Goal: Task Accomplishment & Management: Manage account settings

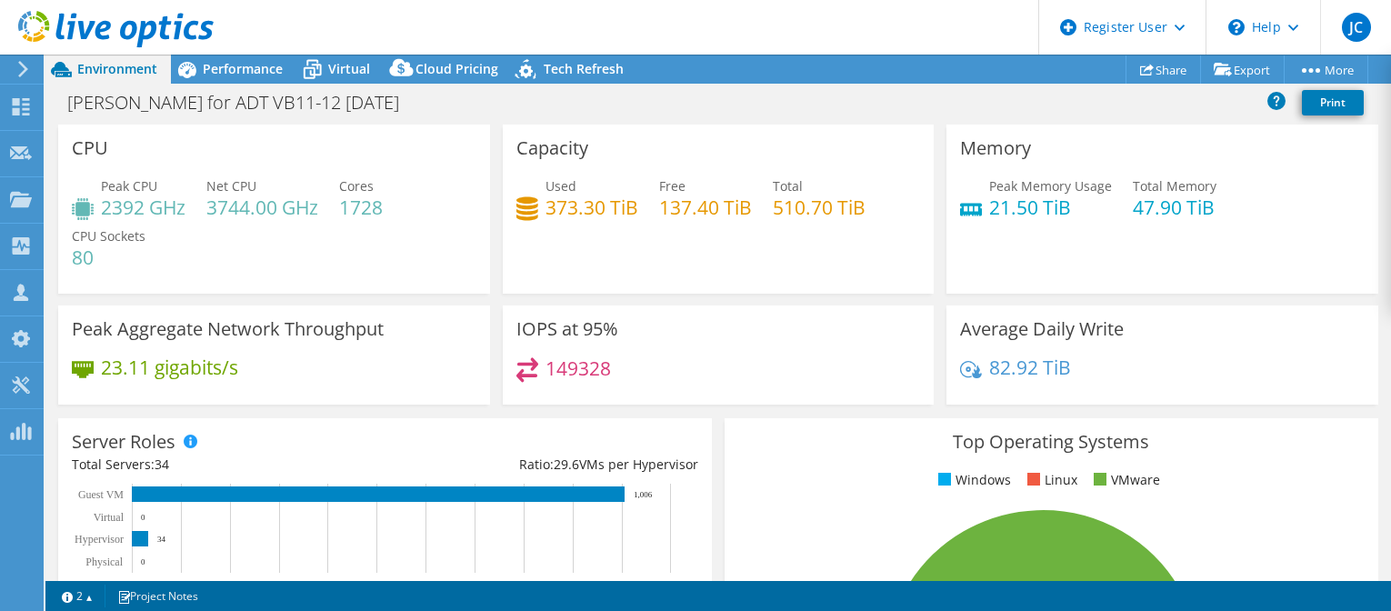
select select "USWest"
select select "USD"
select select "USWest"
select select "USD"
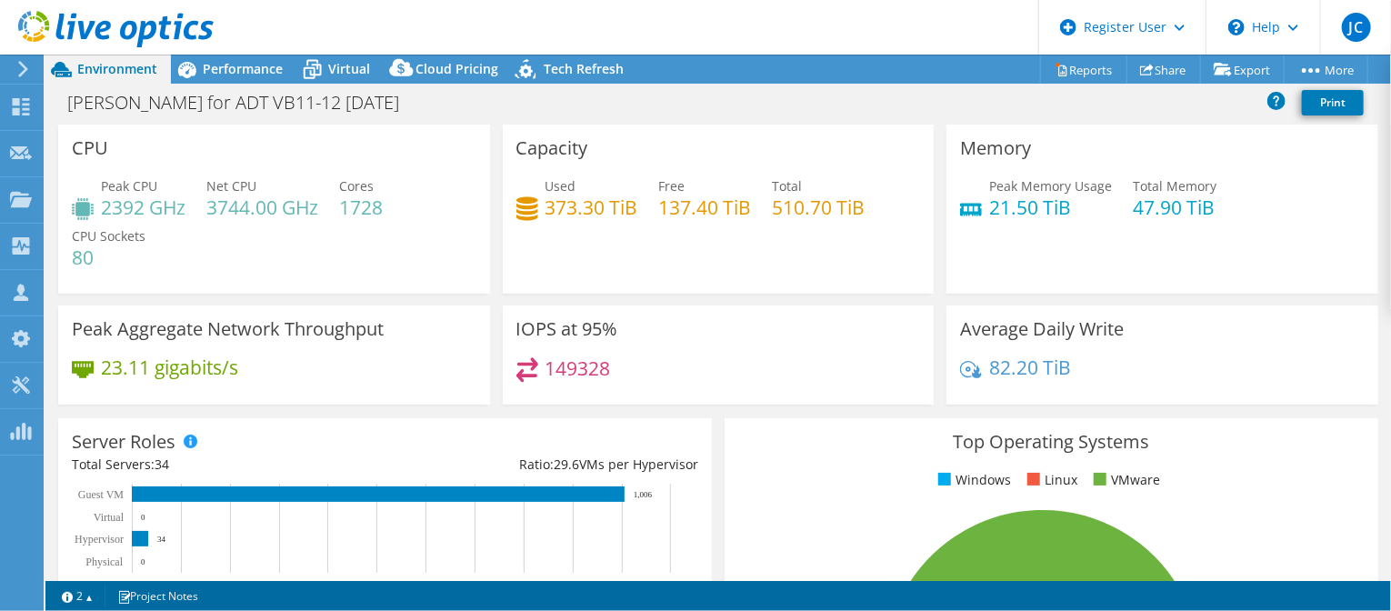
click at [121, 37] on icon at bounding box center [115, 29] width 195 height 37
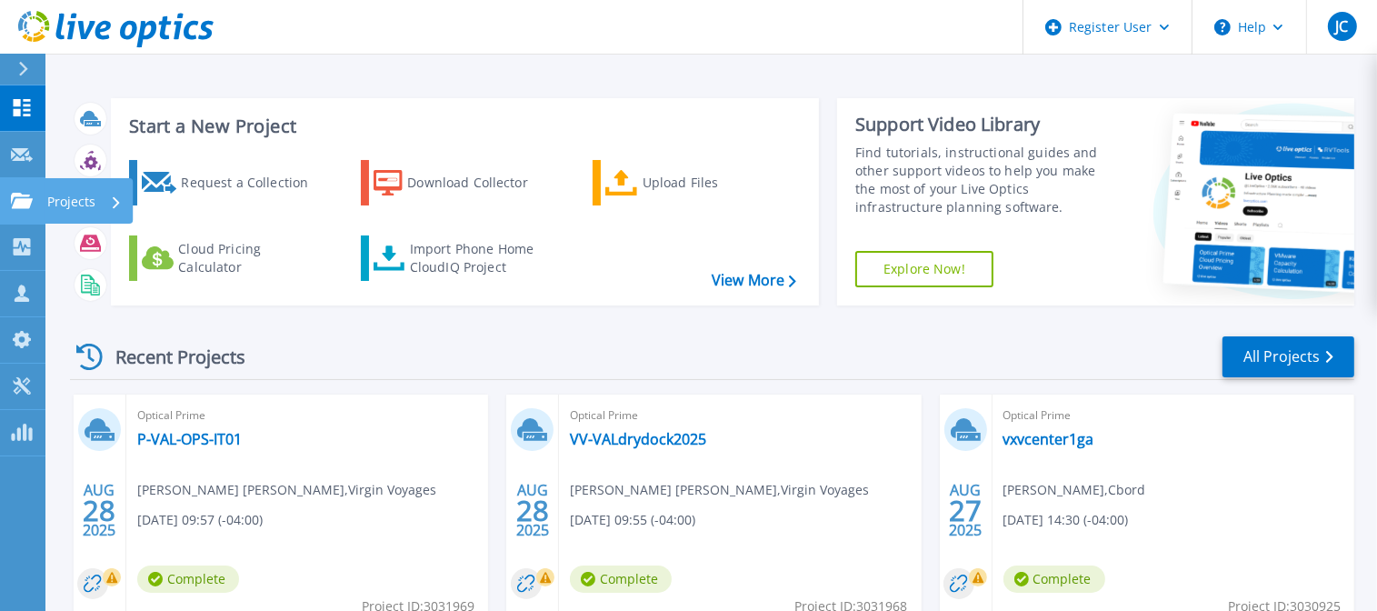
click at [69, 205] on p "Projects" at bounding box center [71, 201] width 48 height 47
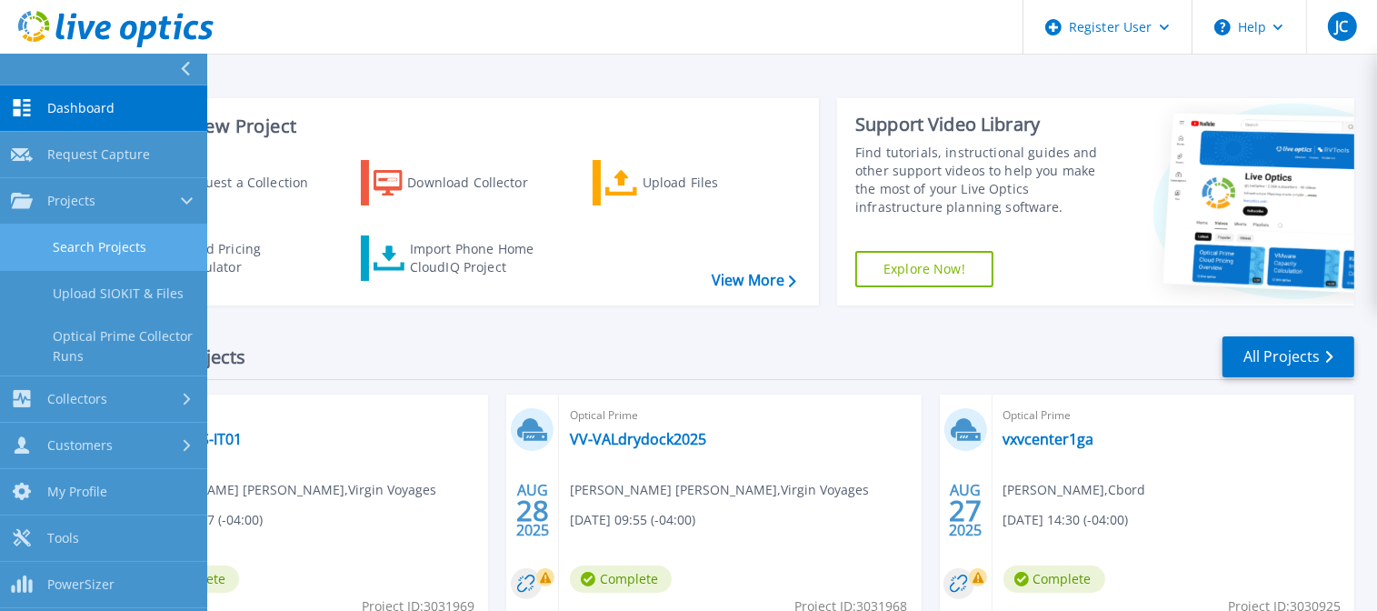
click at [93, 245] on link "Search Projects" at bounding box center [103, 248] width 207 height 46
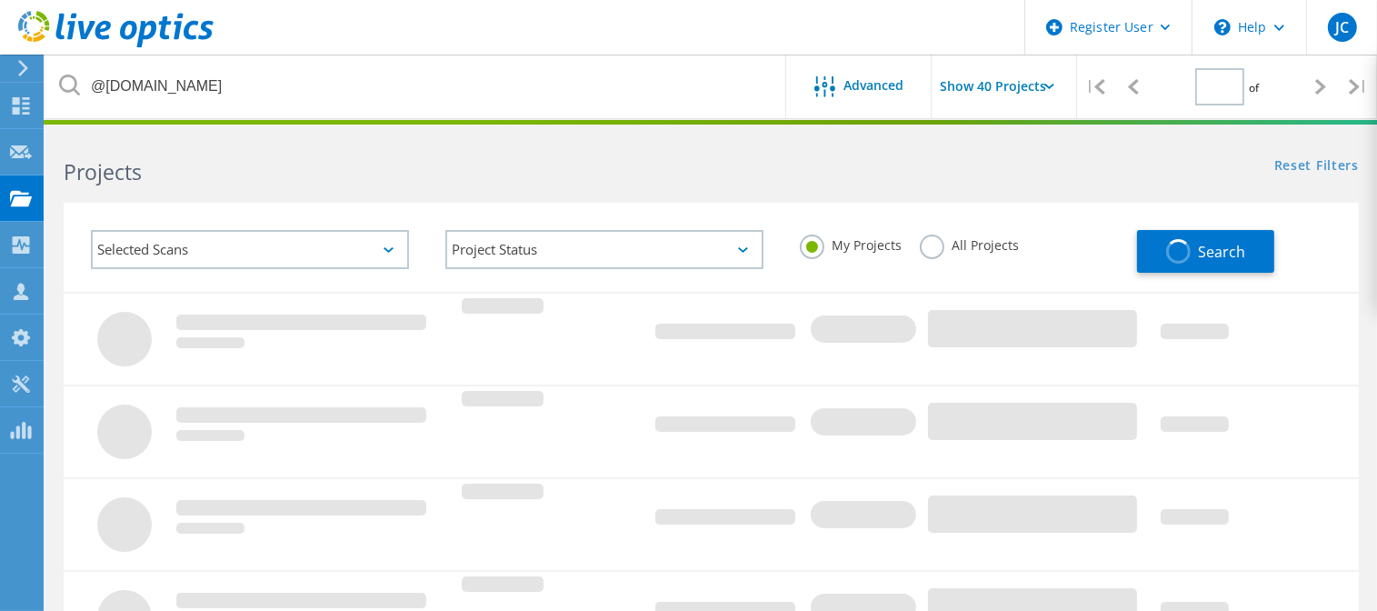
type input "1"
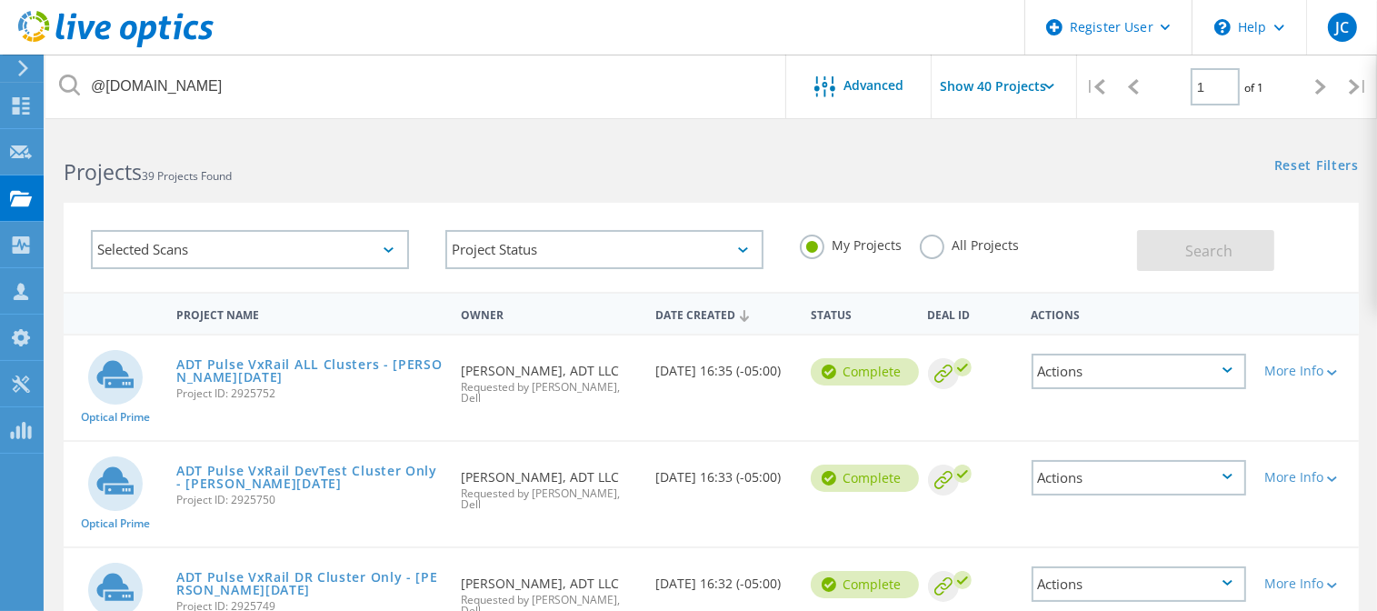
click at [923, 245] on label "All Projects" at bounding box center [969, 243] width 99 height 17
click at [0, 0] on input "All Projects" at bounding box center [0, 0] width 0 height 0
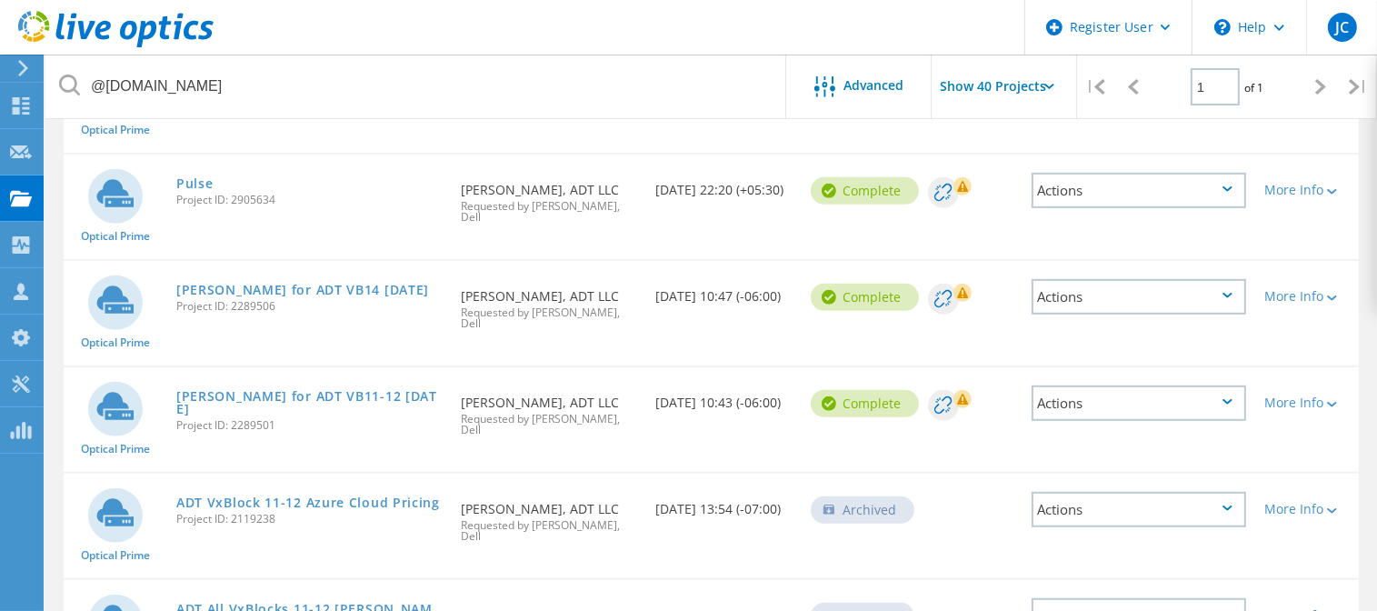
scroll to position [981, 0]
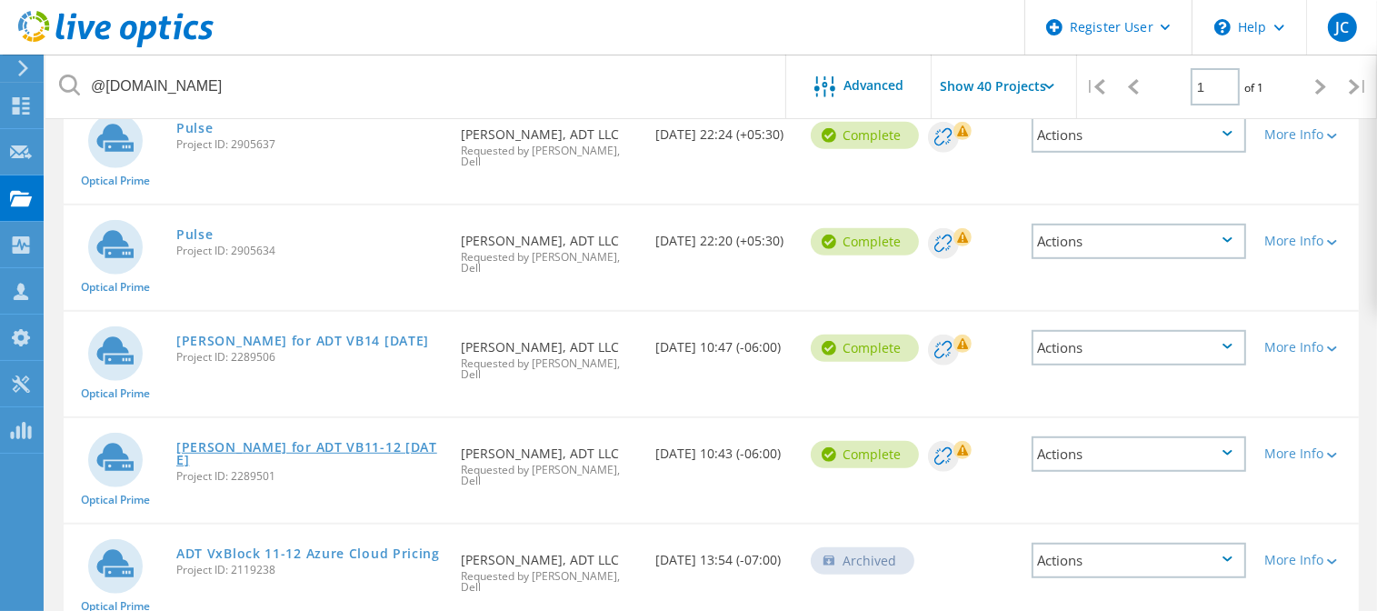
click at [327, 441] on link "Jesse for ADT VB11-12 Oct 12 2023" at bounding box center [309, 453] width 267 height 25
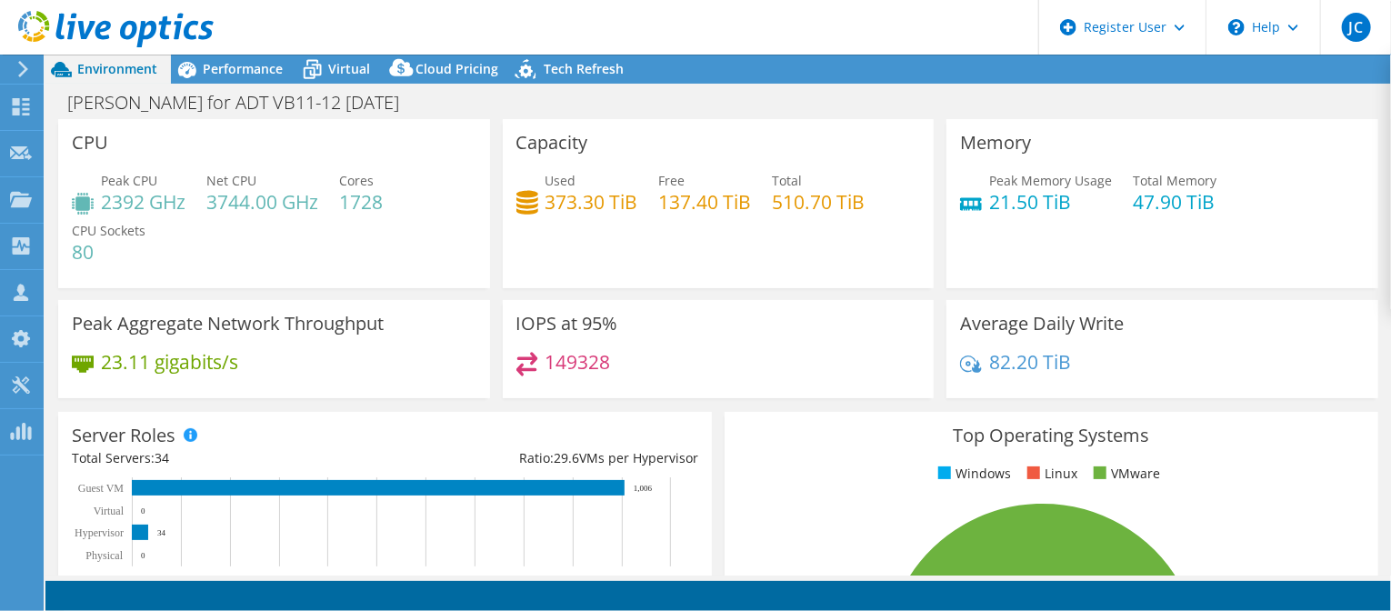
select select "USWest"
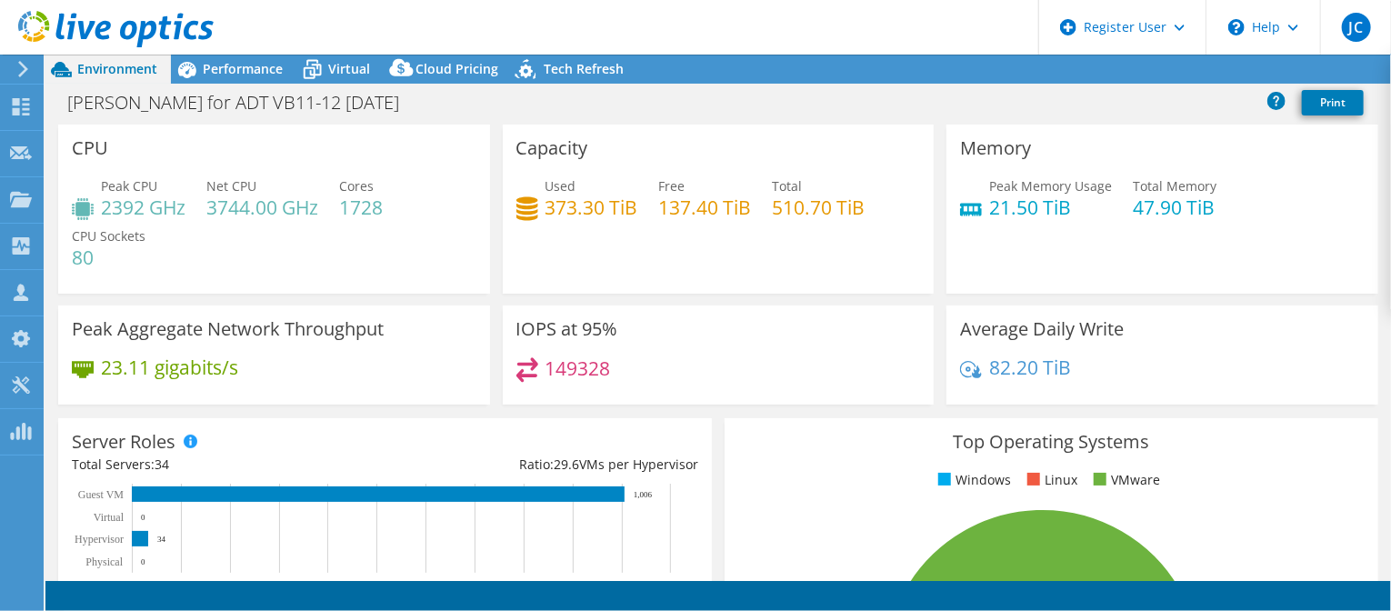
select select "USWest"
select select "USD"
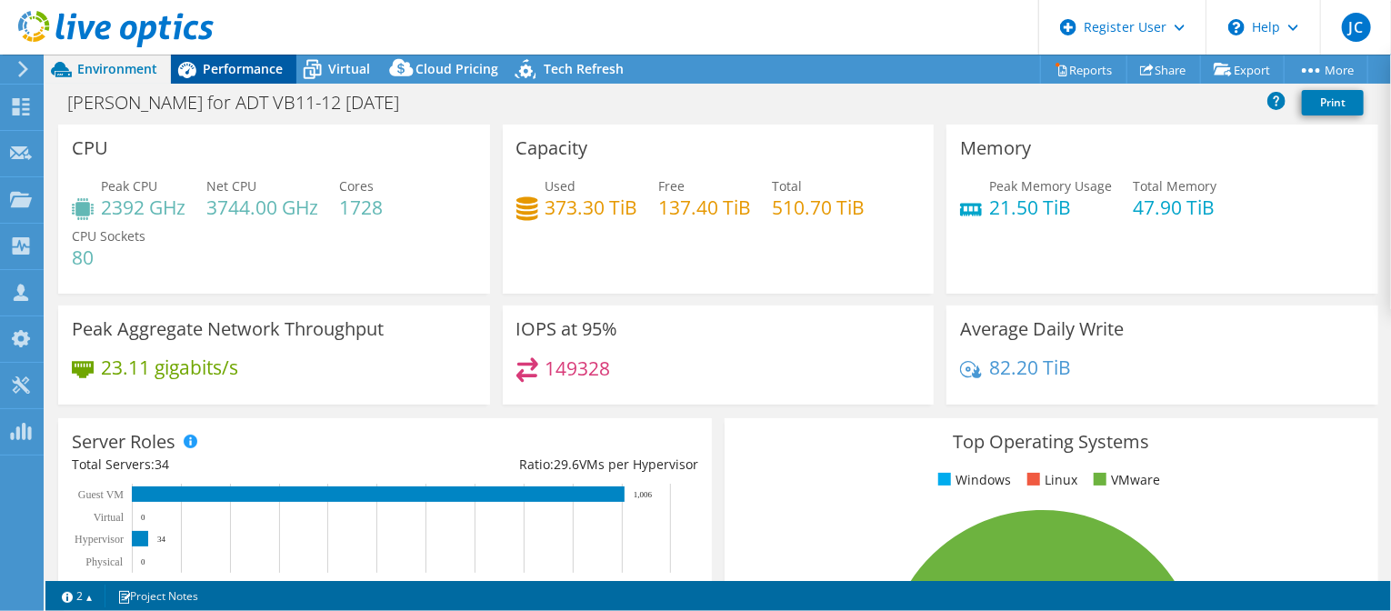
click at [232, 66] on span "Performance" at bounding box center [243, 68] width 80 height 17
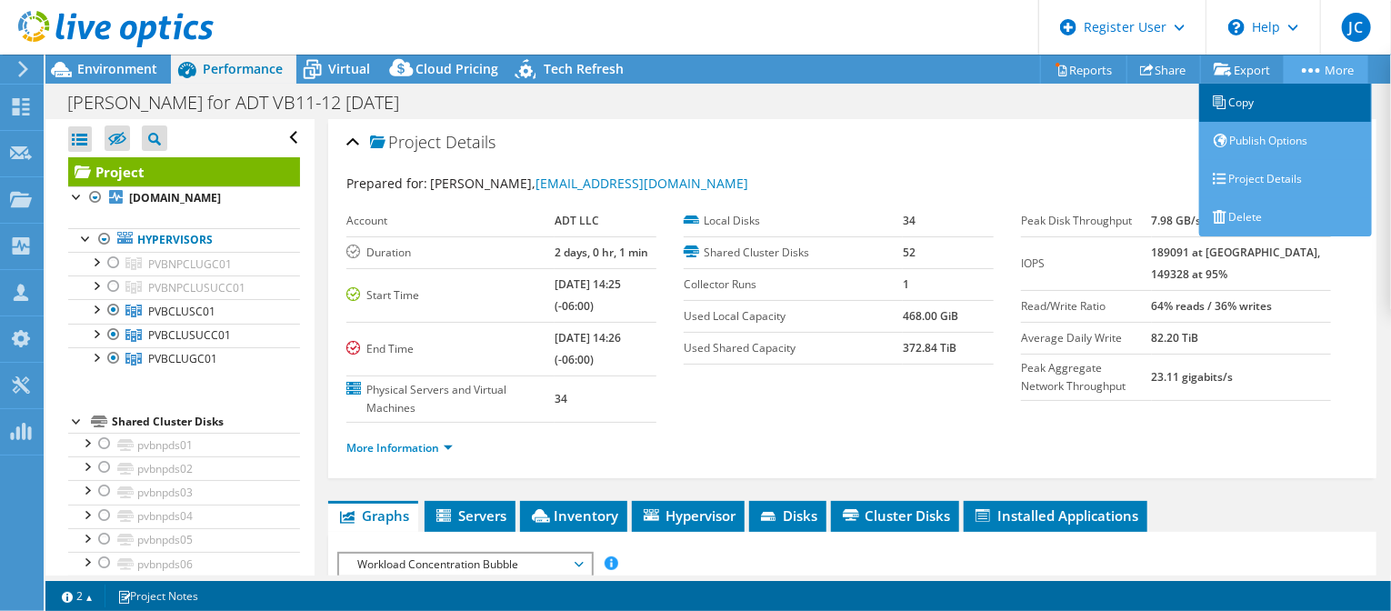
click at [1250, 109] on link "Copy" at bounding box center [1285, 103] width 173 height 38
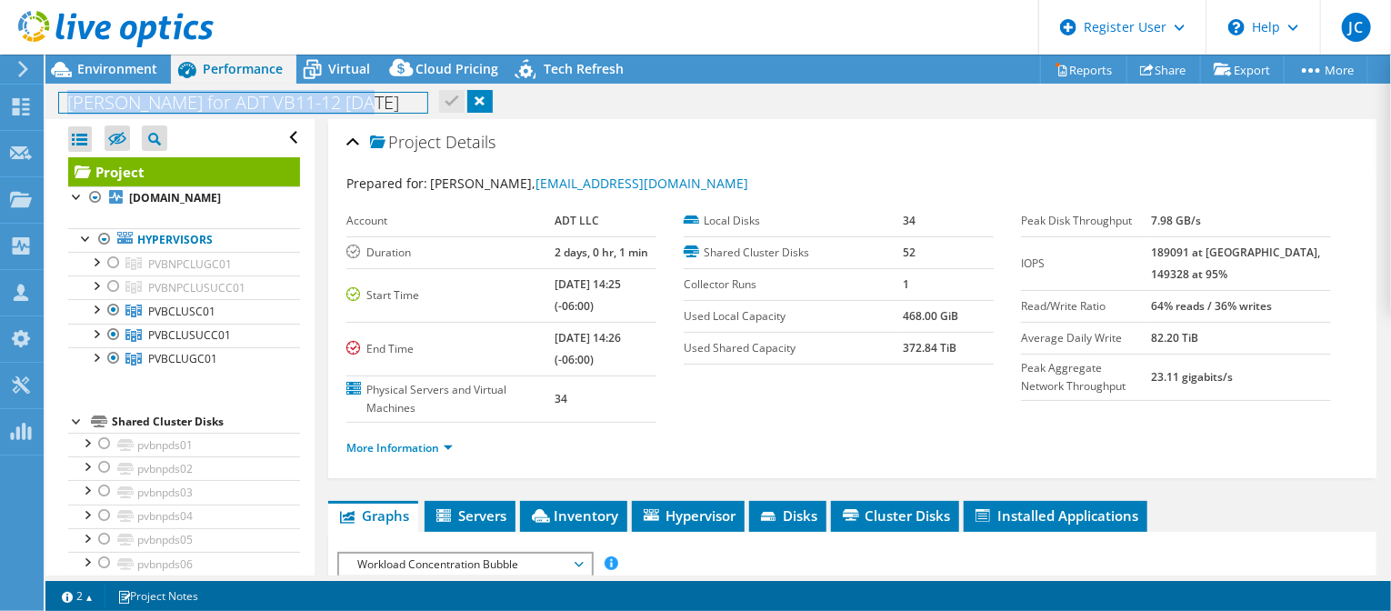
drag, startPoint x: 67, startPoint y: 103, endPoint x: 368, endPoint y: 100, distance: 301.0
click at [368, 100] on h1 "Jesse for ADT VB11-12 Oct 12 2023" at bounding box center [243, 103] width 368 height 20
copy h1 "Jesse for ADT VB11-12 Oct 12 2023"
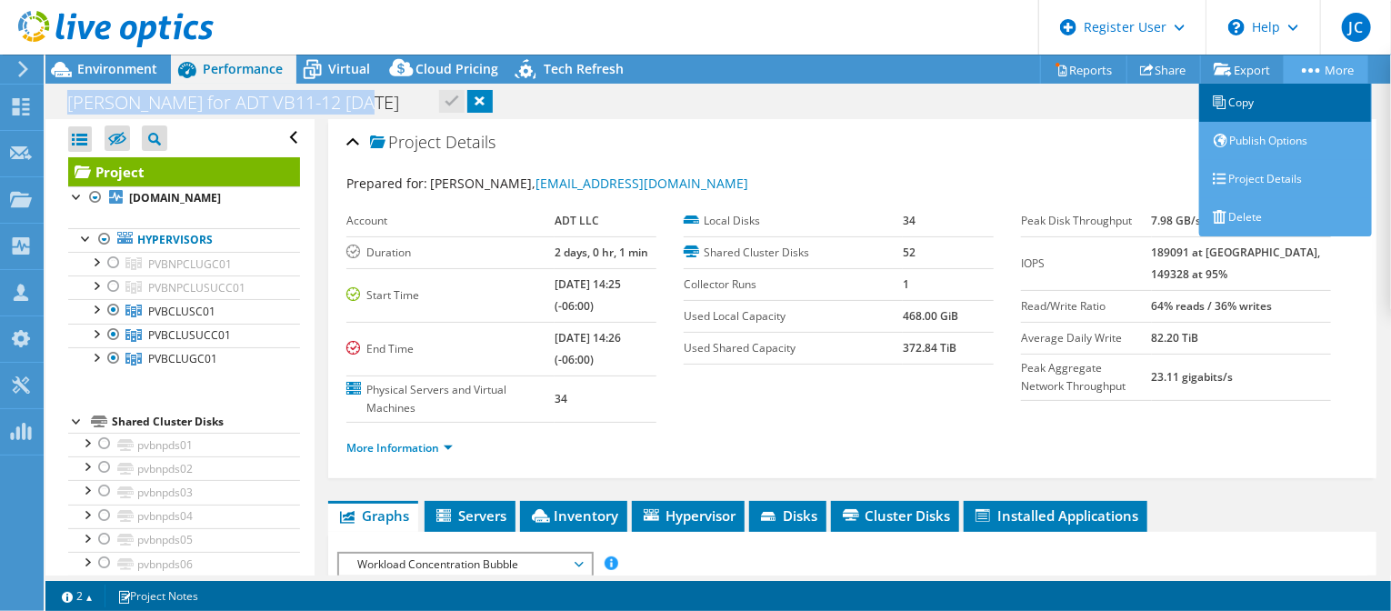
click at [1247, 98] on link "Copy" at bounding box center [1285, 103] width 173 height 38
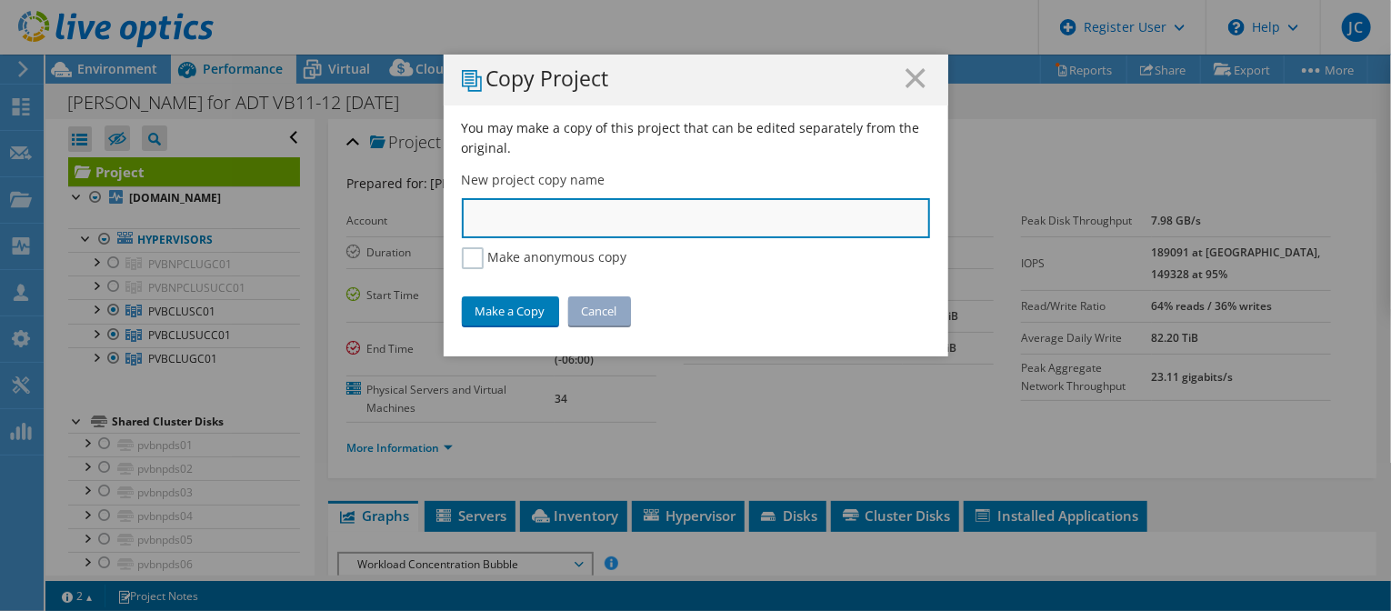
click at [646, 222] on input "text" at bounding box center [696, 218] width 468 height 40
paste input "Jesse for ADT VB11-12 Oct 12 2023"
type input "[PERSON_NAME] for ADT VB11-12-14 [DATE]"
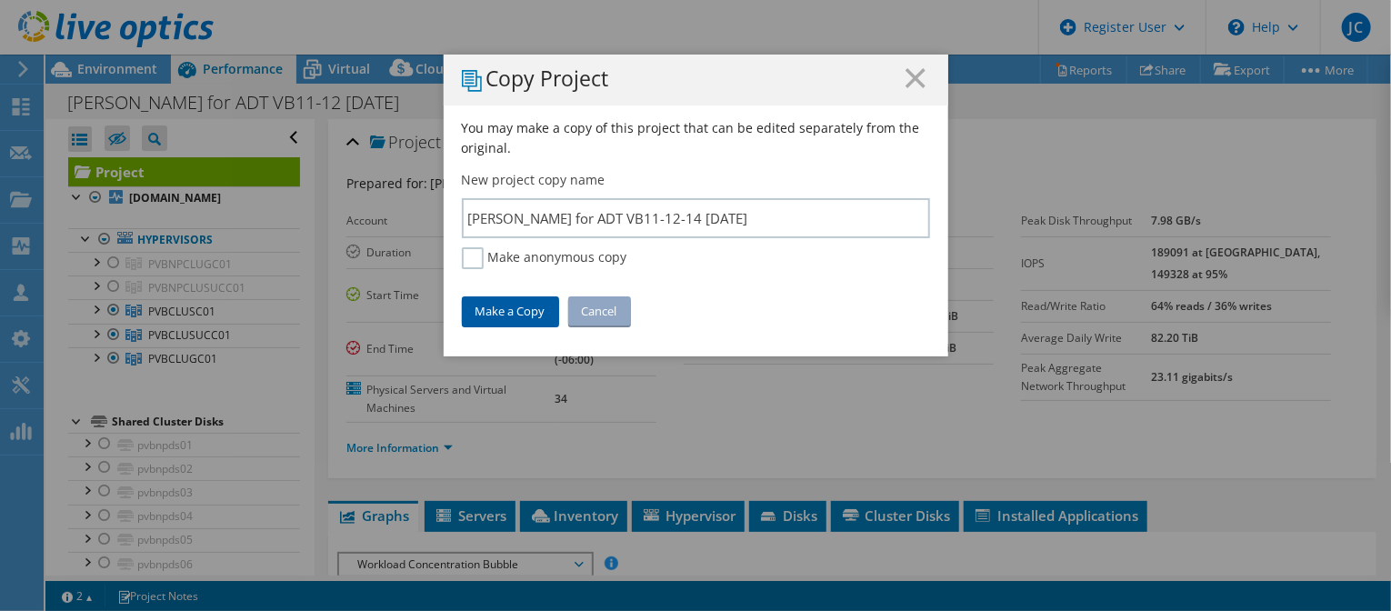
click at [513, 310] on link "Make a Copy" at bounding box center [510, 310] width 97 height 29
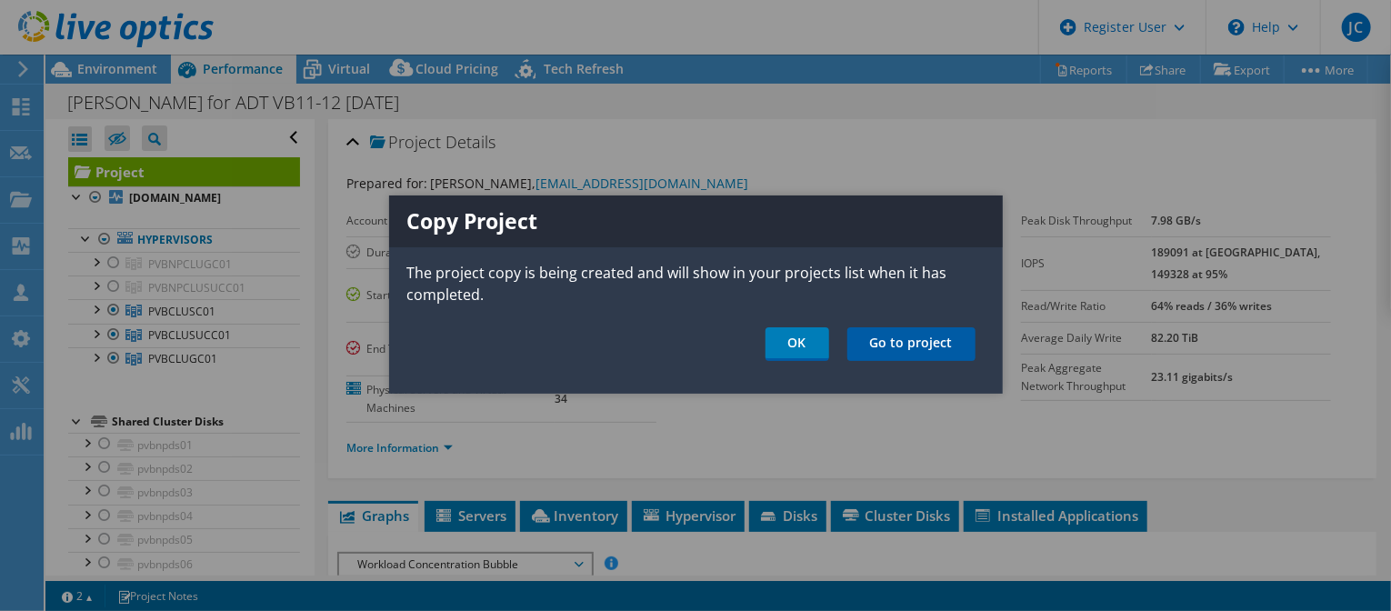
click at [938, 341] on link "Go to project" at bounding box center [911, 344] width 128 height 34
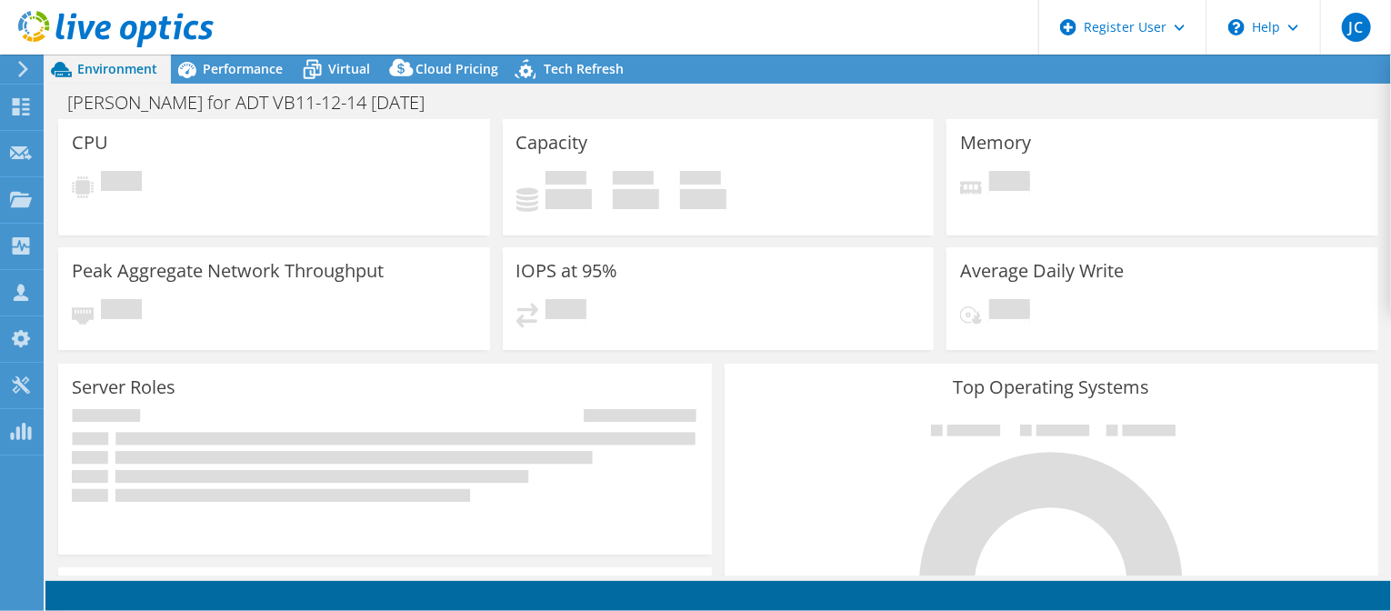
select select "USD"
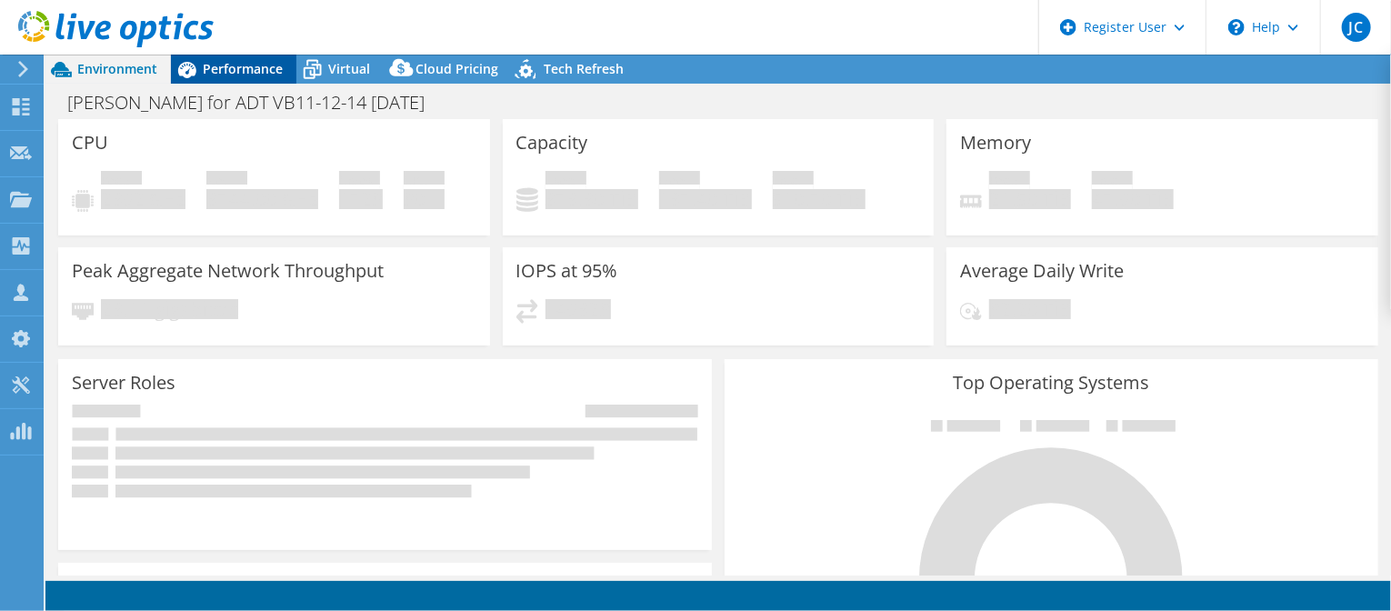
click at [234, 72] on span "Performance" at bounding box center [243, 68] width 80 height 17
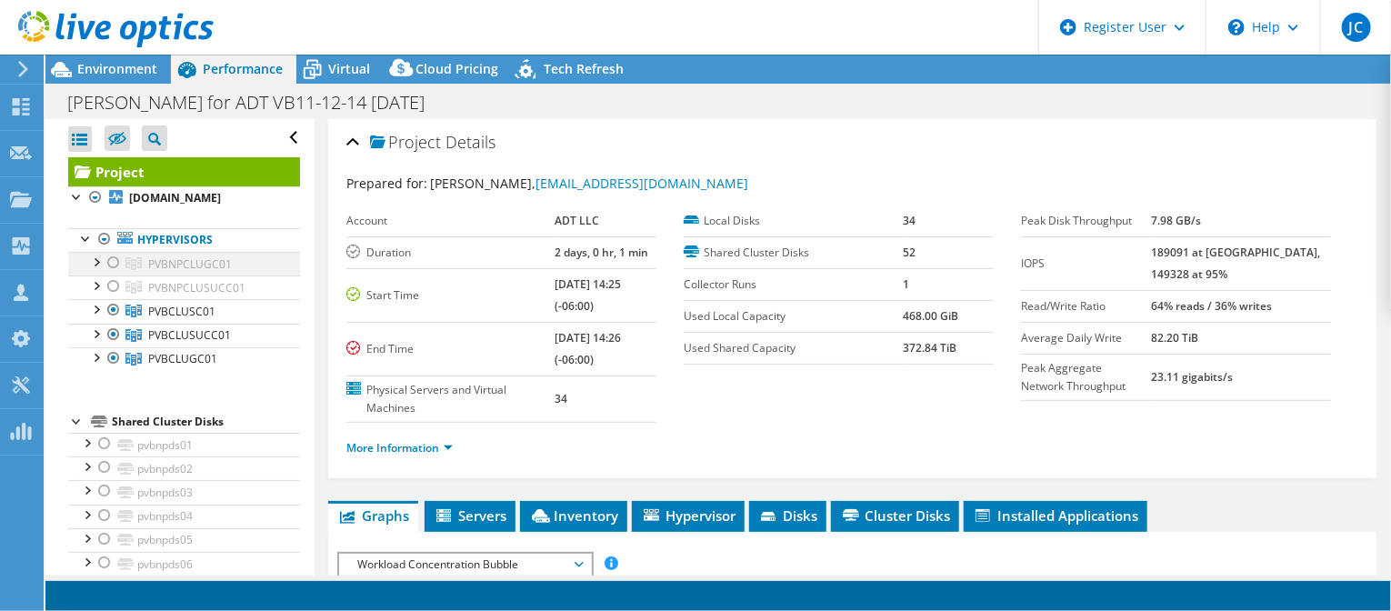
click at [113, 260] on div at bounding box center [114, 263] width 18 height 22
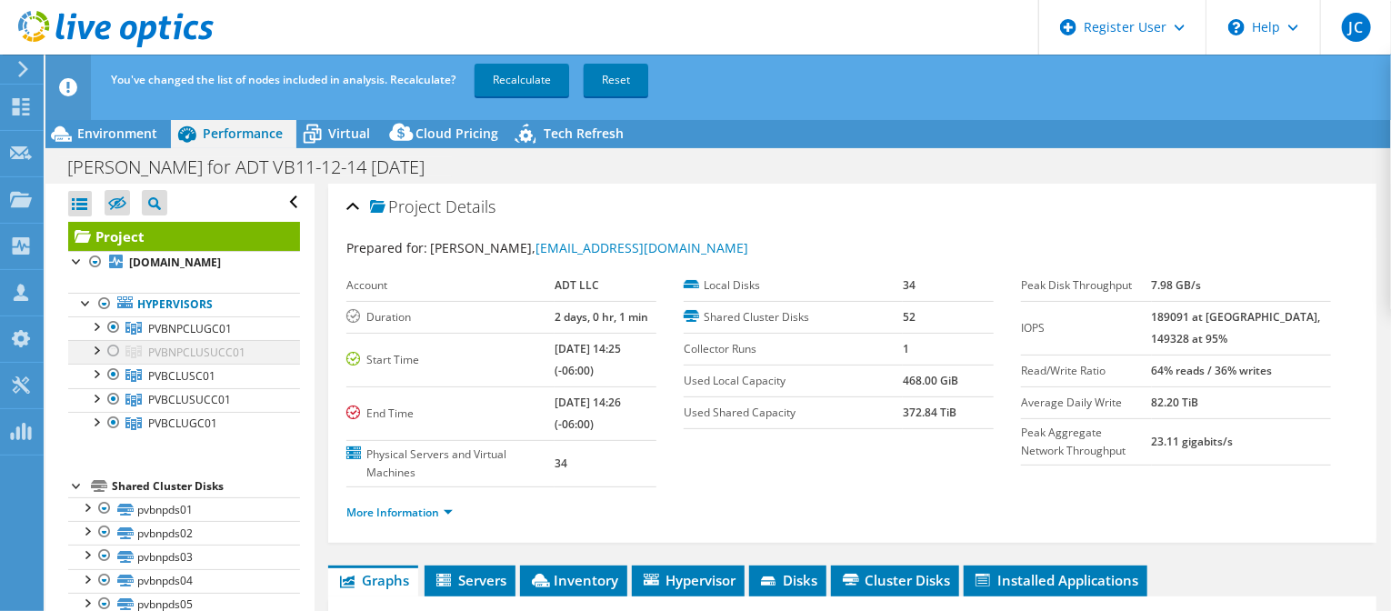
click at [115, 348] on div at bounding box center [114, 351] width 18 height 22
click at [519, 82] on link "Recalculate" at bounding box center [522, 80] width 95 height 33
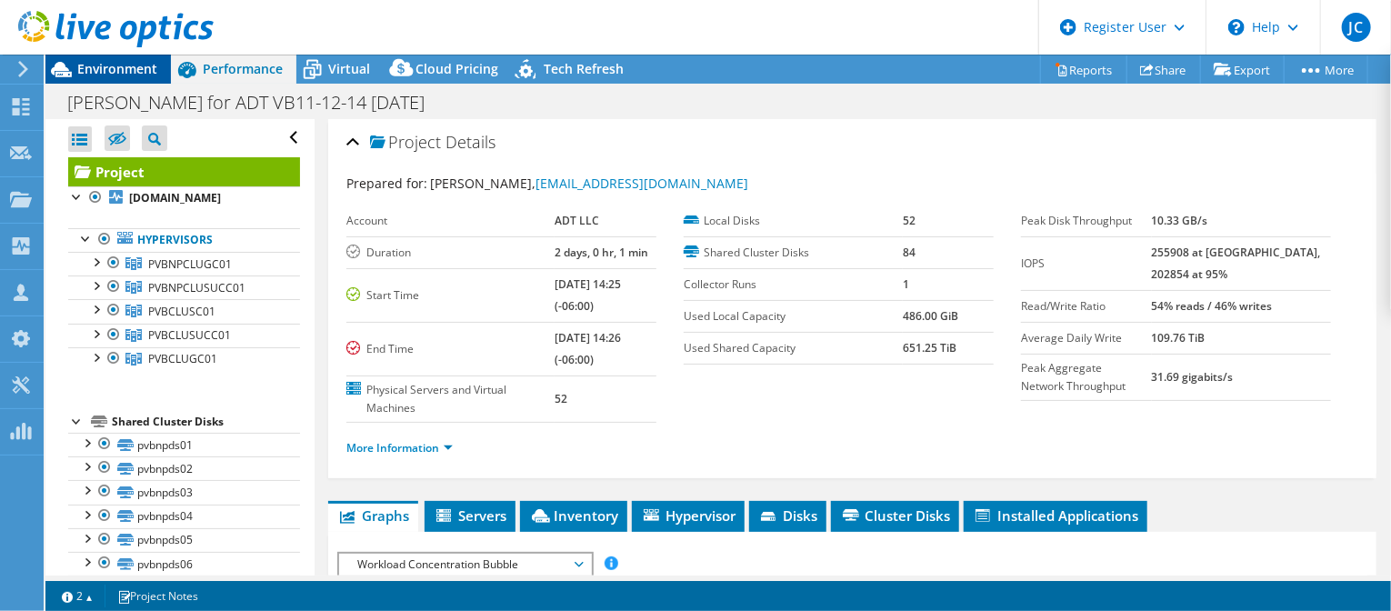
click at [103, 67] on span "Environment" at bounding box center [117, 68] width 80 height 17
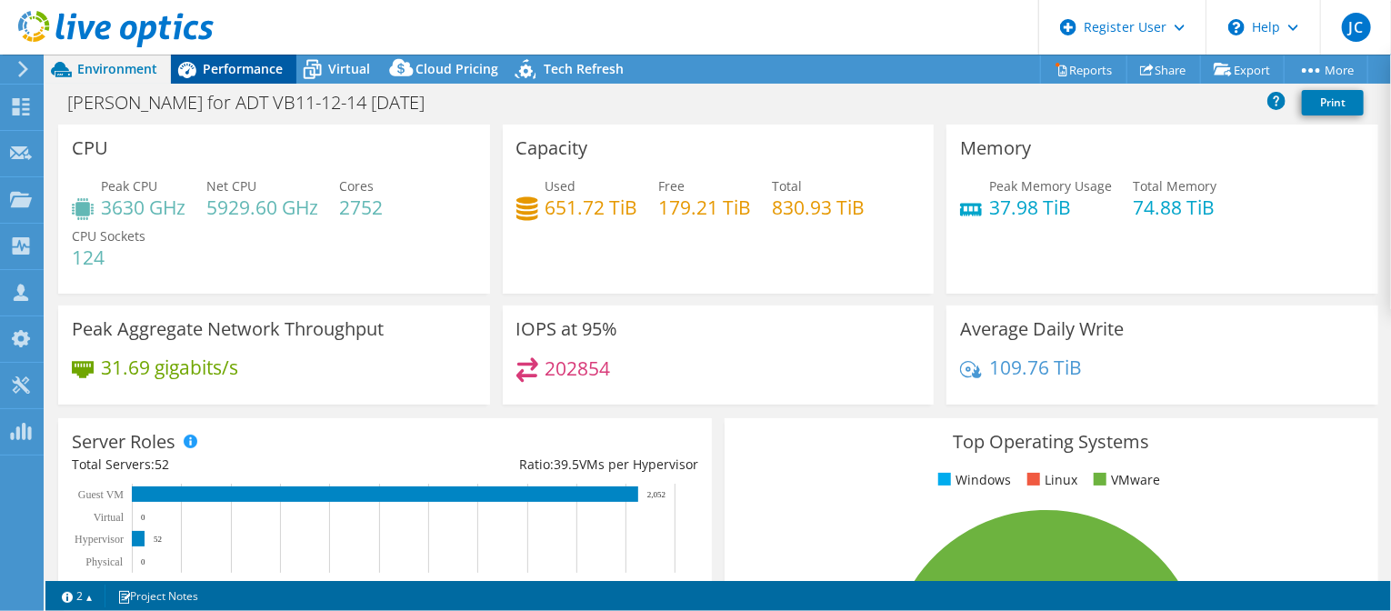
click at [245, 77] on div "Performance" at bounding box center [233, 69] width 125 height 29
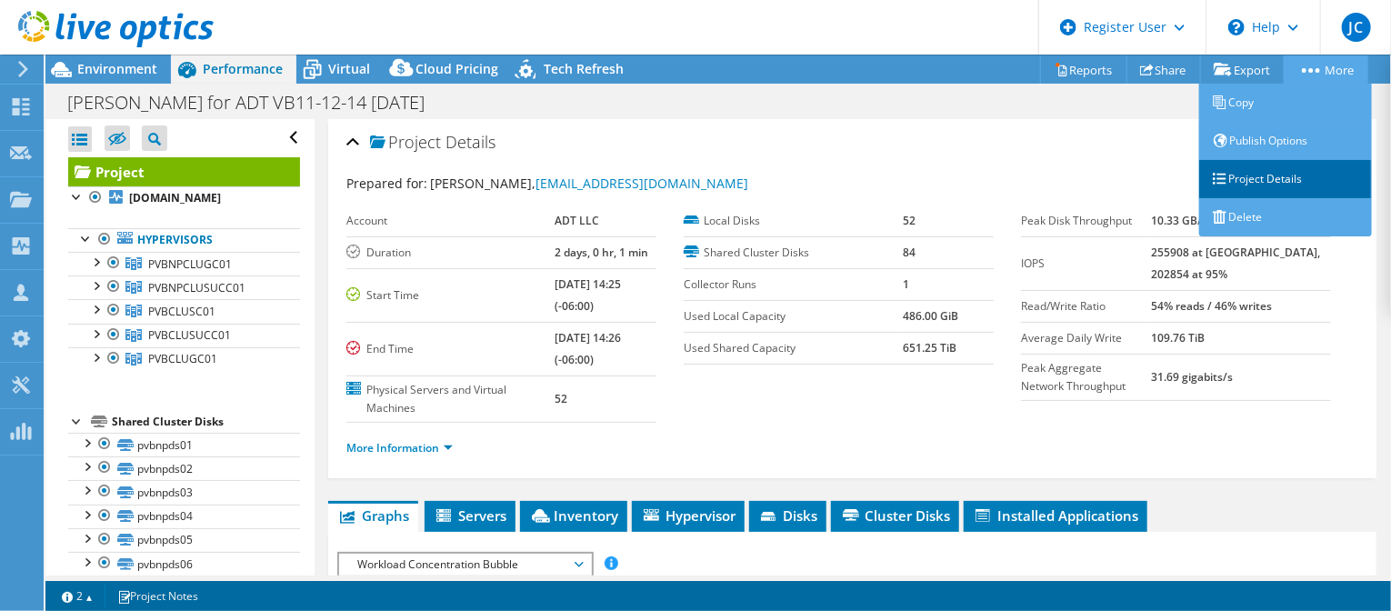
click at [1259, 176] on link "Project Details" at bounding box center [1285, 179] width 173 height 38
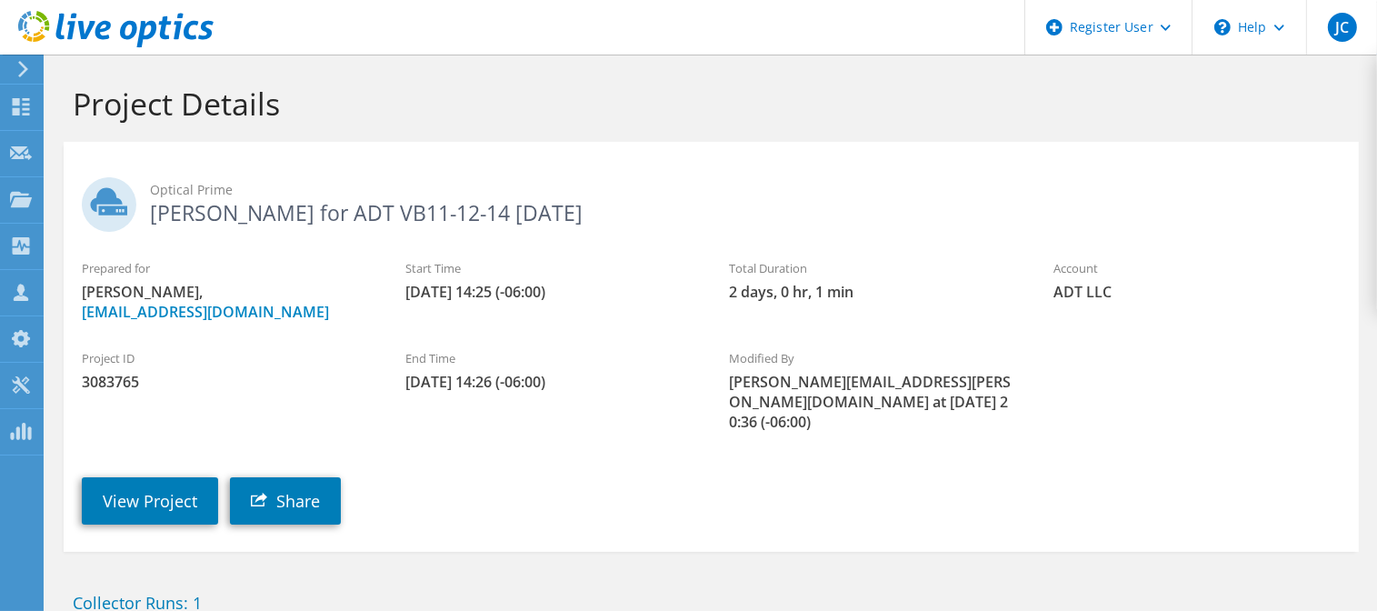
click at [115, 381] on span "3083765" at bounding box center [225, 382] width 287 height 20
copy span "3083765"
click at [151, 477] on link "View Project" at bounding box center [150, 500] width 136 height 47
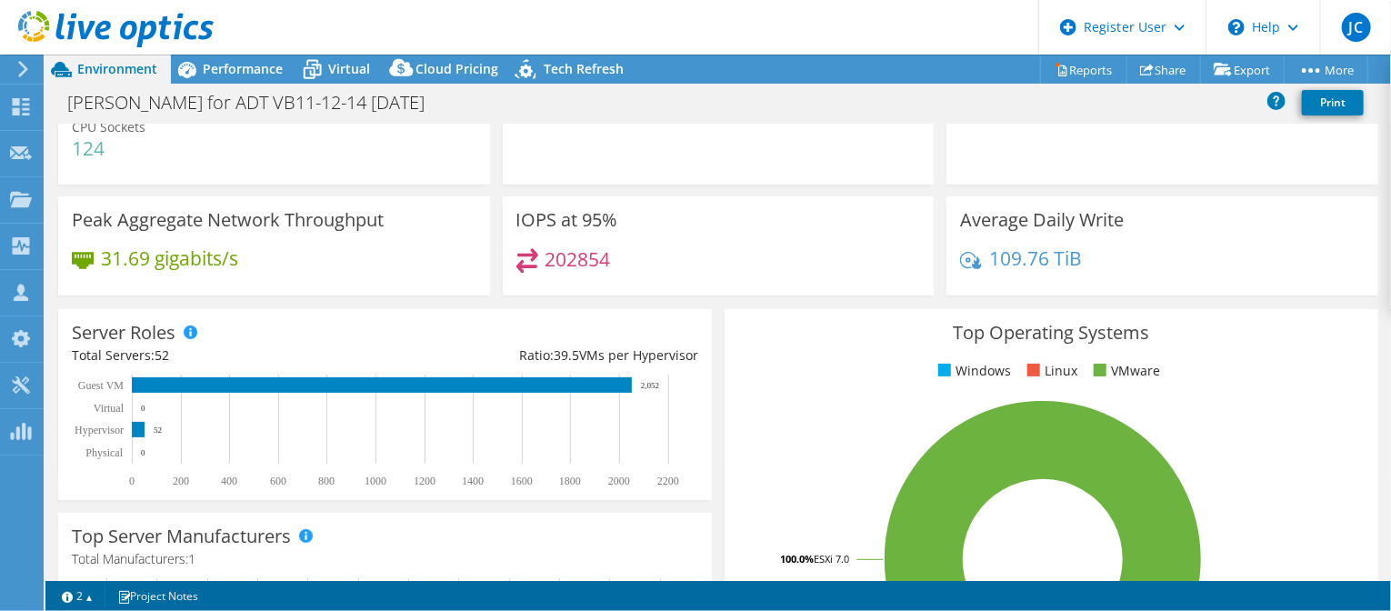
scroll to position [113, 0]
